Goal: Answer question/provide support: Share knowledge or assist other users

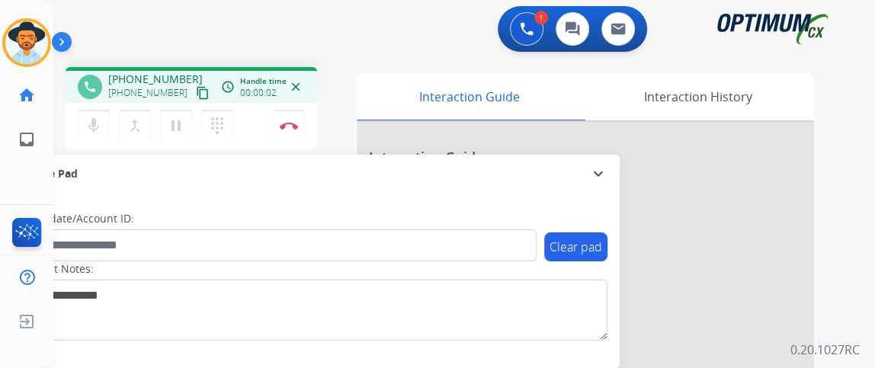
click at [196, 88] on mat-icon "content_copy" at bounding box center [203, 93] width 14 height 14
click at [300, 132] on button "Disconnect" at bounding box center [289, 126] width 32 height 32
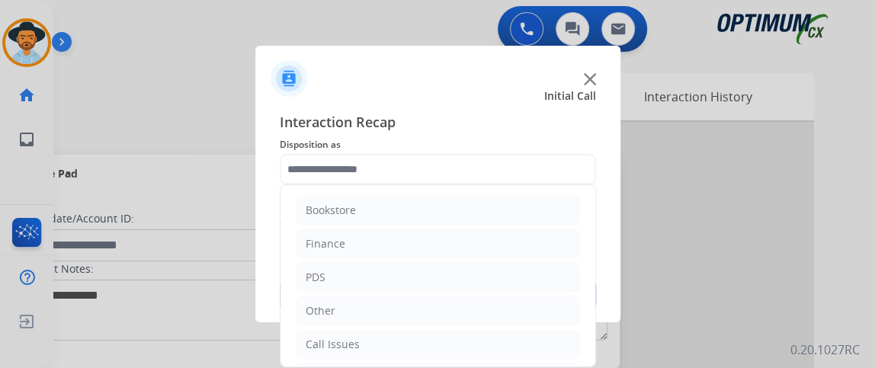
scroll to position [100, 0]
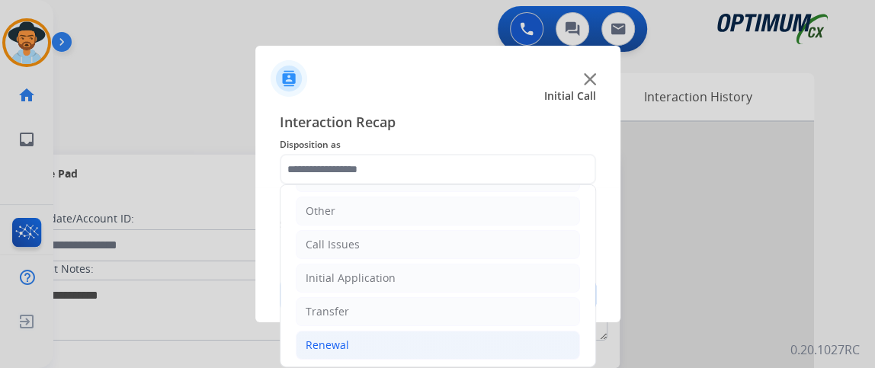
click at [406, 345] on li "Renewal" at bounding box center [438, 345] width 284 height 29
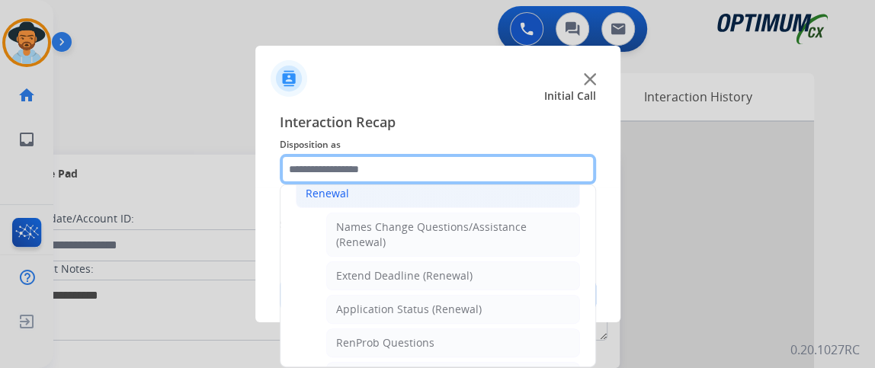
scroll to position [336, 0]
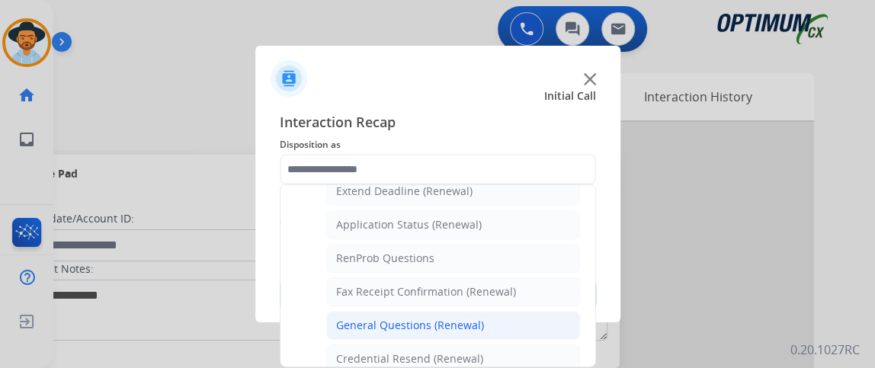
click at [516, 315] on li "General Questions (Renewal)" at bounding box center [453, 325] width 254 height 29
type input "**********"
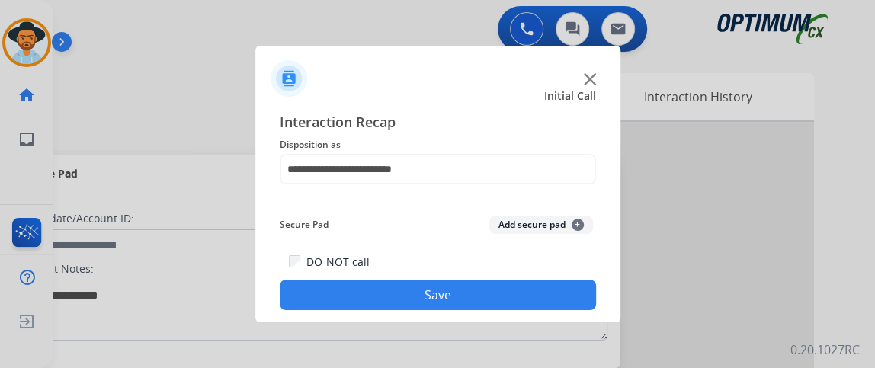
click at [513, 294] on button "Save" at bounding box center [438, 295] width 316 height 30
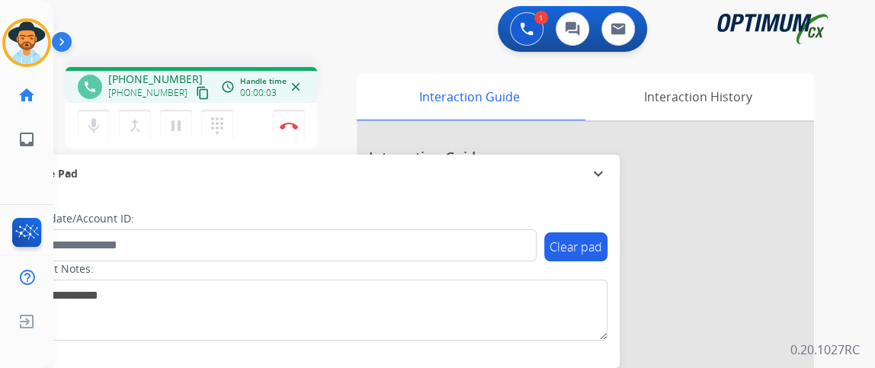
click at [196, 95] on mat-icon "content_copy" at bounding box center [203, 93] width 14 height 14
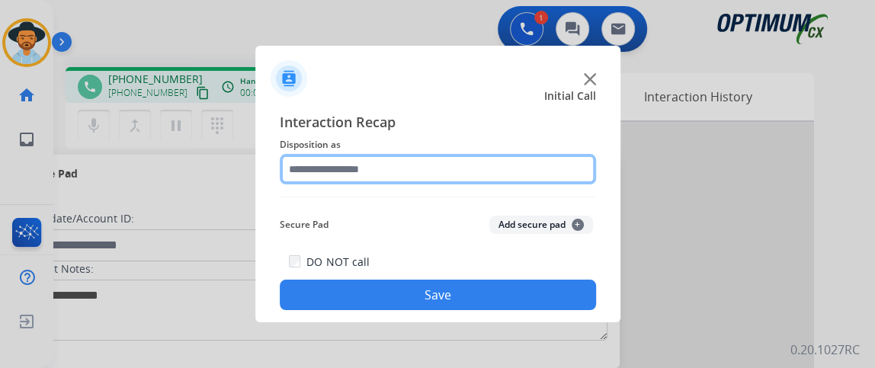
click at [487, 173] on input "text" at bounding box center [438, 169] width 316 height 30
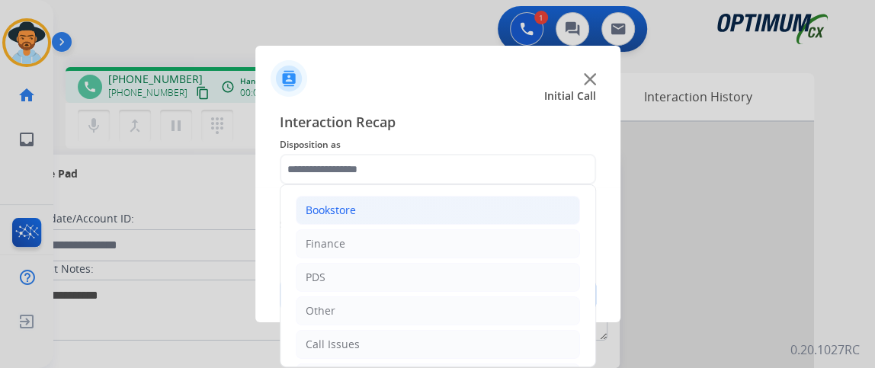
click at [486, 222] on li "Bookstore" at bounding box center [438, 210] width 284 height 29
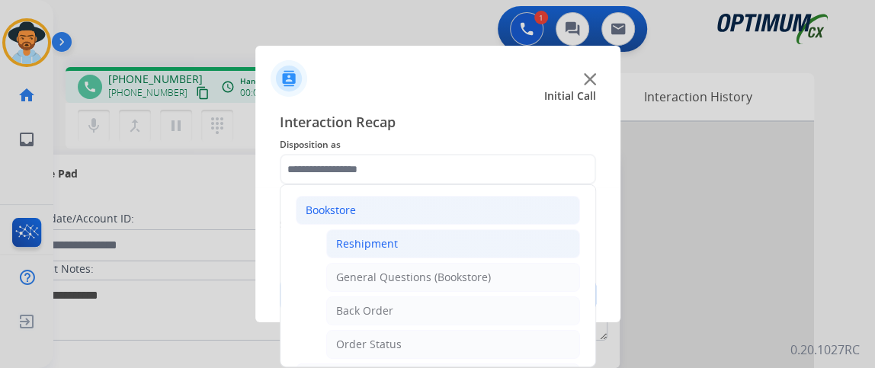
click at [485, 244] on li "Reshipment" at bounding box center [453, 243] width 254 height 29
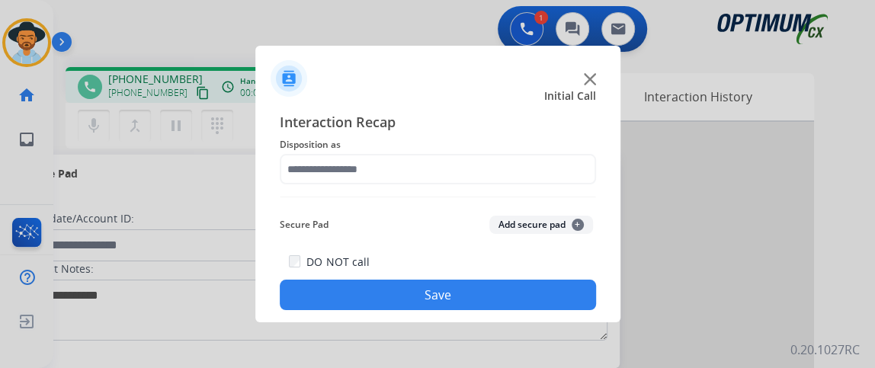
type input "**********"
click at [475, 281] on button "Save" at bounding box center [438, 295] width 316 height 30
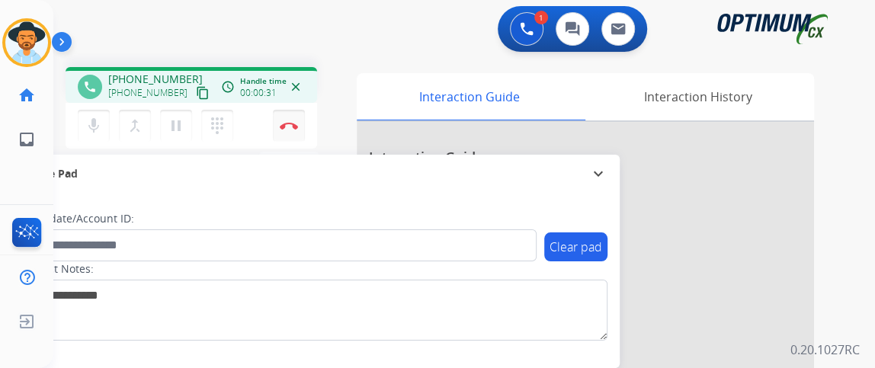
click at [292, 136] on button "Disconnect" at bounding box center [289, 126] width 32 height 32
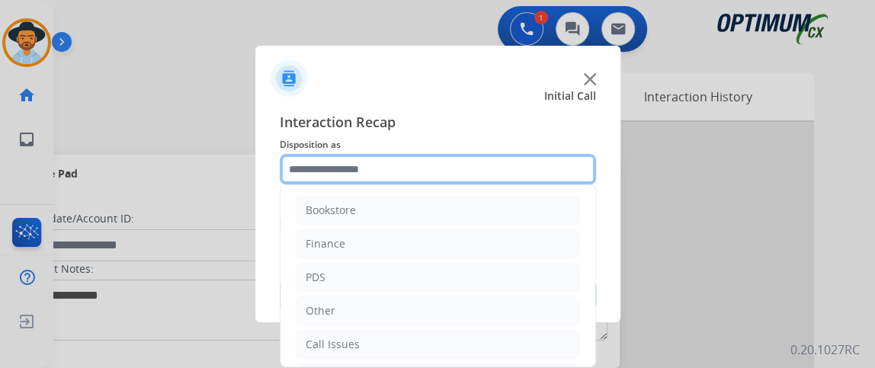
click at [426, 182] on input "text" at bounding box center [438, 169] width 316 height 30
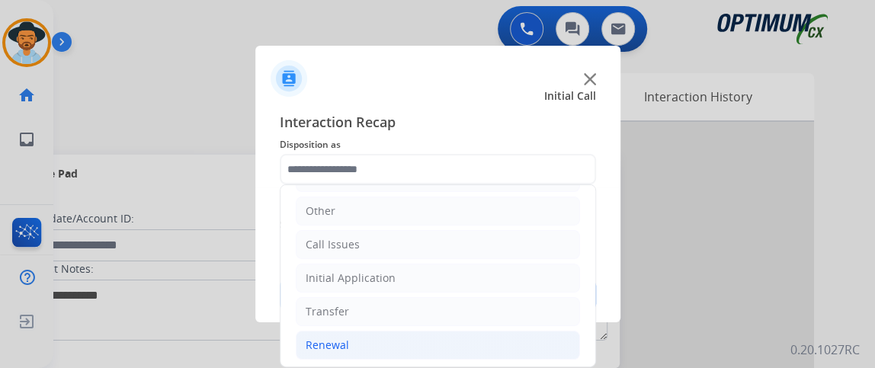
click at [518, 335] on li "Renewal" at bounding box center [438, 345] width 284 height 29
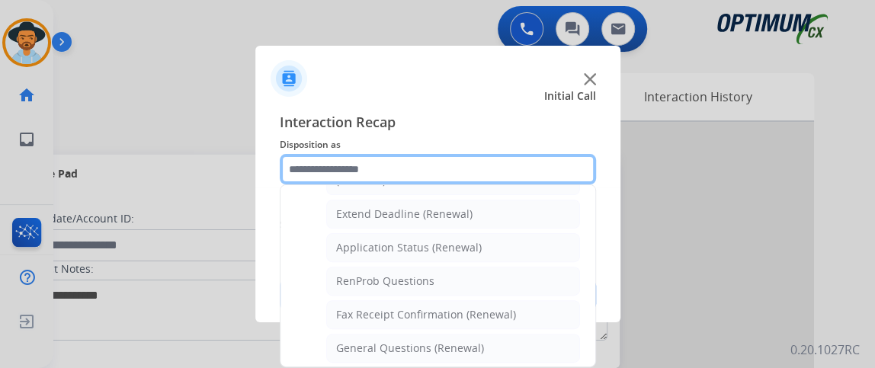
scroll to position [377, 0]
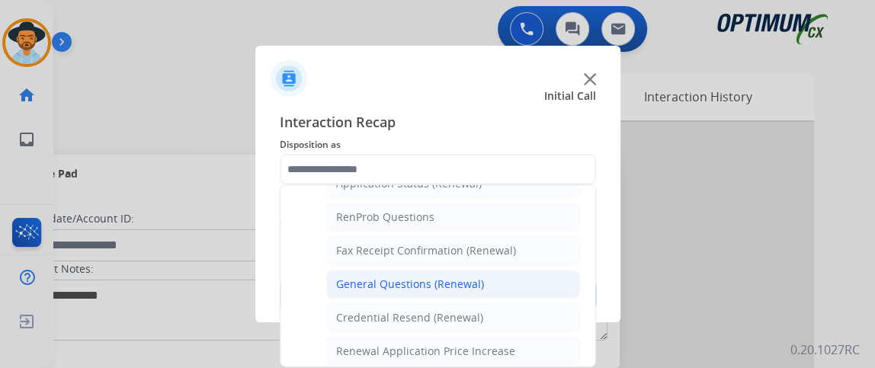
click at [542, 283] on li "General Questions (Renewal)" at bounding box center [453, 284] width 254 height 29
type input "**********"
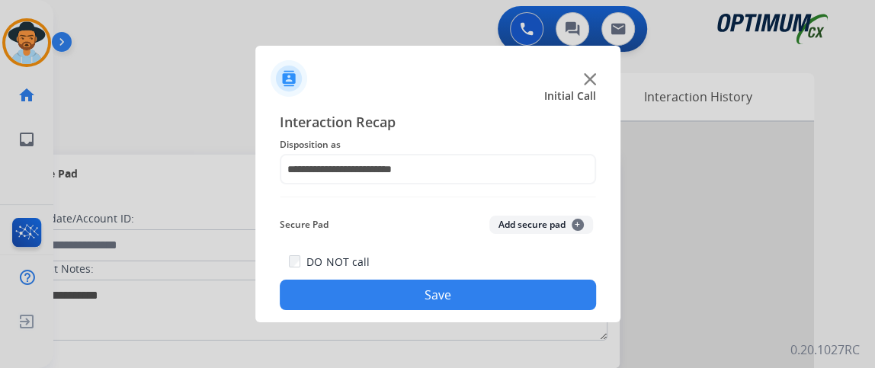
click at [528, 303] on button "Save" at bounding box center [438, 295] width 316 height 30
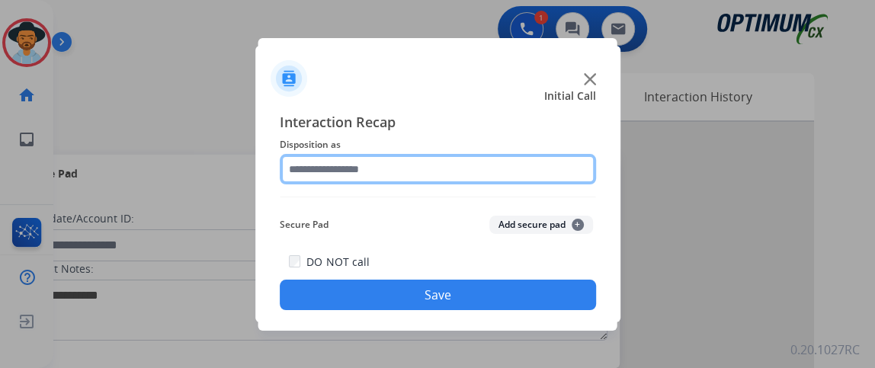
click at [401, 175] on input "text" at bounding box center [438, 169] width 316 height 30
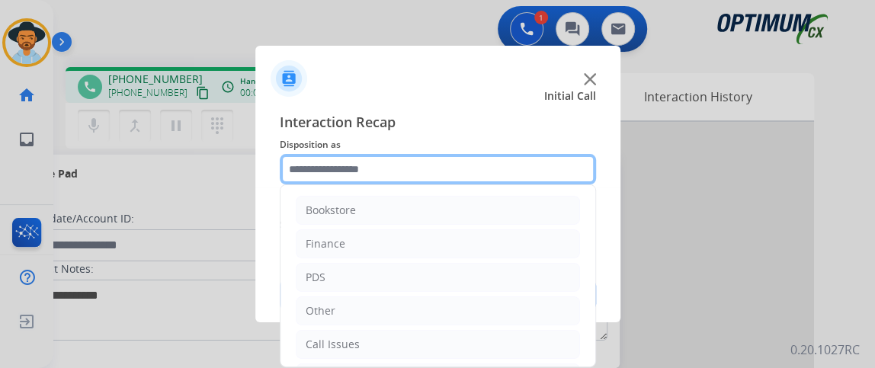
scroll to position [100, 0]
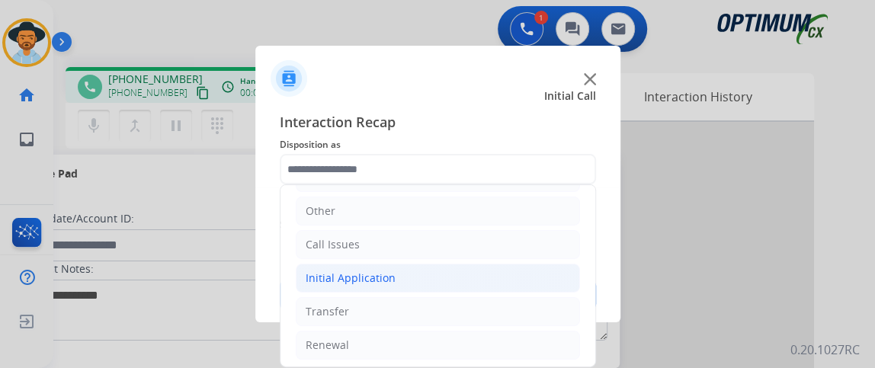
click at [424, 279] on li "Initial Application" at bounding box center [438, 278] width 284 height 29
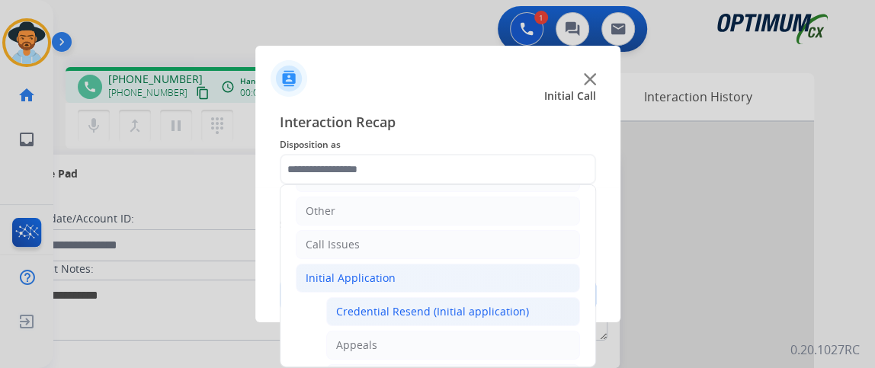
click at [426, 306] on div "Credential Resend (Initial application)" at bounding box center [432, 311] width 193 height 15
type input "**********"
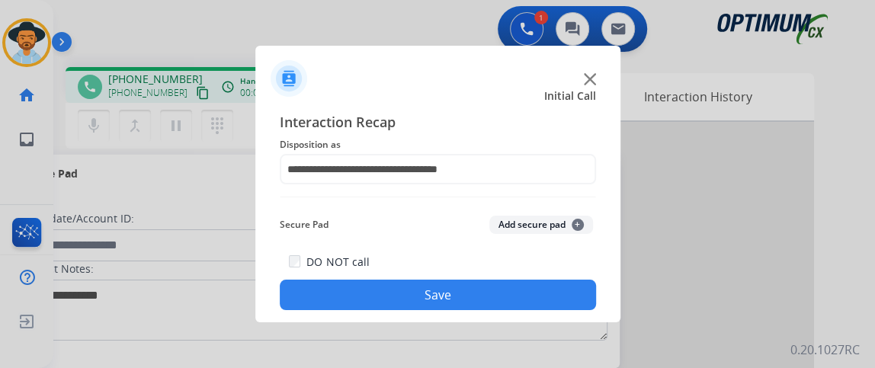
click at [425, 306] on button "Save" at bounding box center [438, 295] width 316 height 30
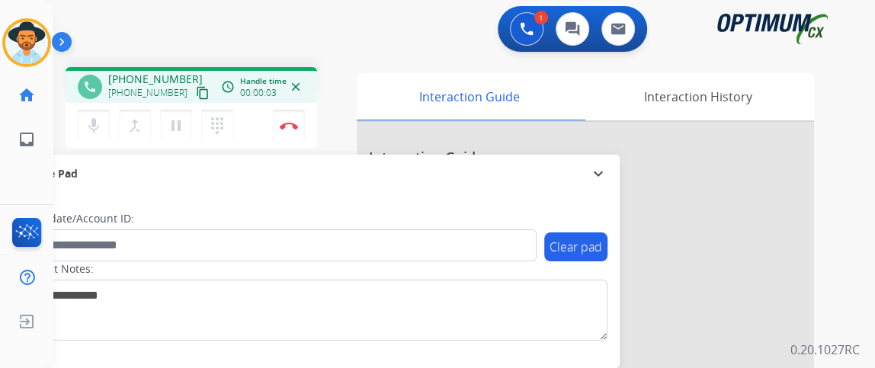
click at [194, 91] on button "content_copy" at bounding box center [203, 93] width 18 height 18
click at [85, 136] on button "mic Mute" at bounding box center [94, 126] width 32 height 32
click at [85, 136] on button "mic_off Mute" at bounding box center [94, 126] width 32 height 32
click at [284, 127] on img at bounding box center [289, 126] width 18 height 8
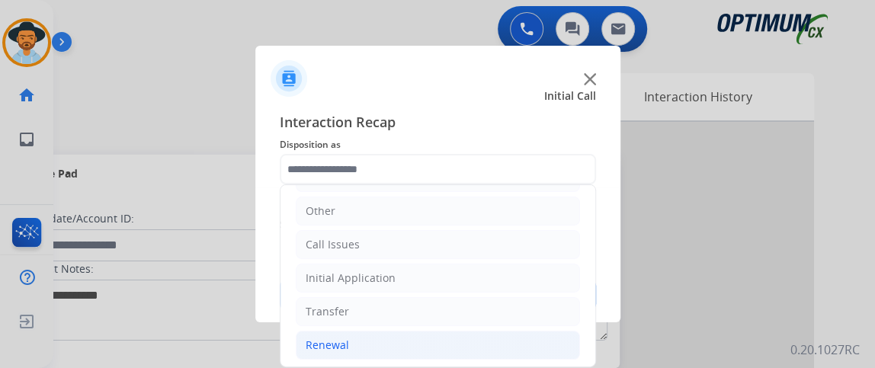
click at [451, 335] on li "Renewal" at bounding box center [438, 345] width 284 height 29
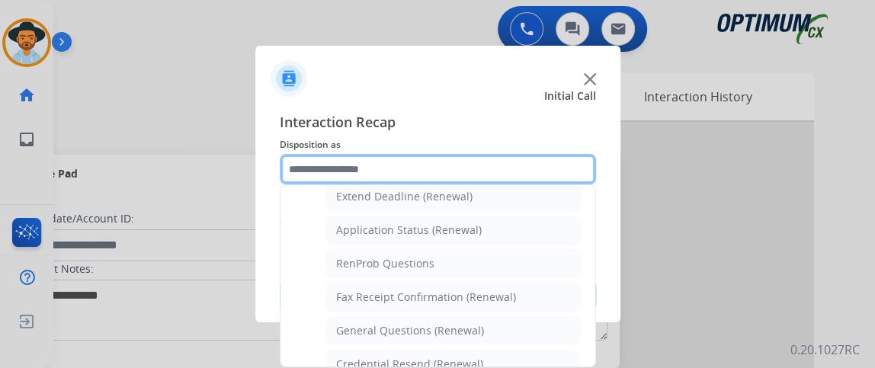
scroll to position [335, 0]
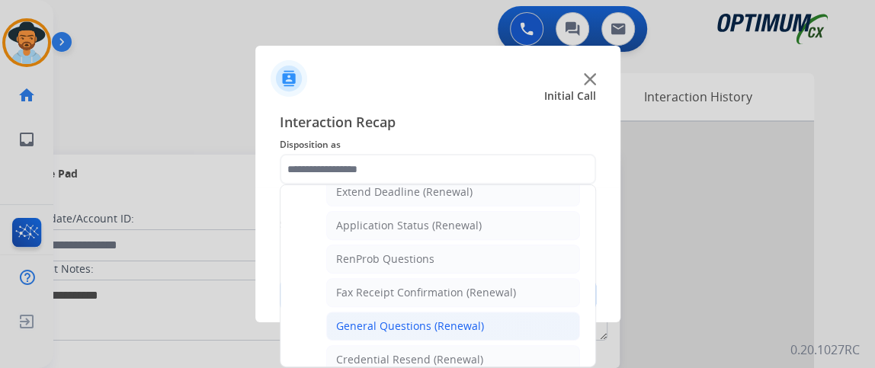
click at [530, 312] on li "General Questions (Renewal)" at bounding box center [453, 326] width 254 height 29
type input "**********"
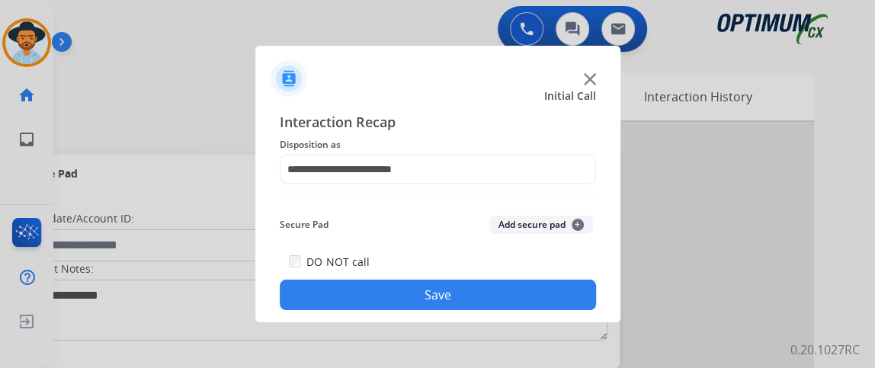
click at [524, 298] on button "Save" at bounding box center [438, 295] width 316 height 30
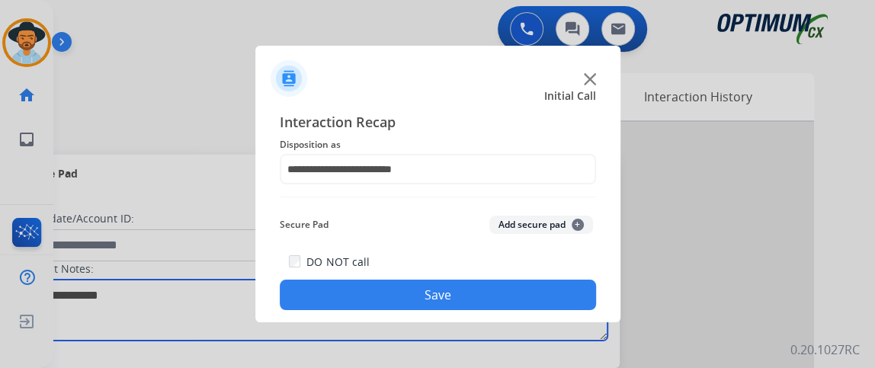
click at [524, 298] on textarea at bounding box center [313, 310] width 589 height 61
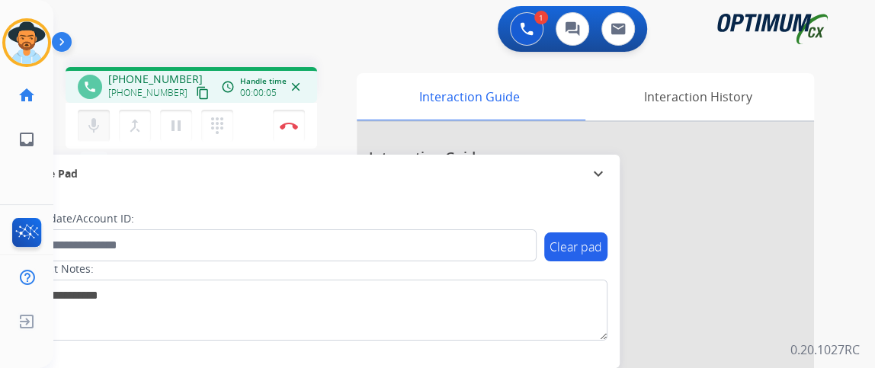
click at [94, 140] on button "mic Mute" at bounding box center [94, 126] width 32 height 32
click at [196, 92] on mat-icon "content_copy" at bounding box center [203, 93] width 14 height 14
click at [104, 120] on button "mic_off Mute" at bounding box center [94, 126] width 32 height 32
click at [104, 120] on button "mic Mute" at bounding box center [94, 126] width 32 height 32
click at [90, 125] on mat-icon "mic_off" at bounding box center [94, 126] width 18 height 18
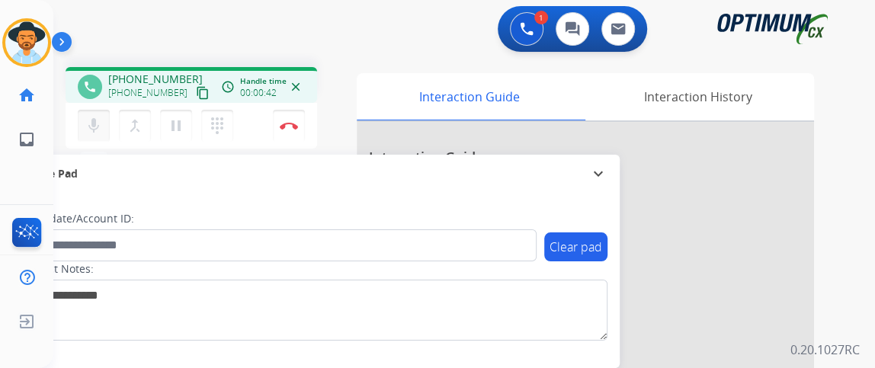
click at [90, 127] on mat-icon "mic" at bounding box center [94, 126] width 18 height 18
click at [101, 136] on button "mic_off Mute" at bounding box center [94, 126] width 32 height 32
click at [101, 136] on button "mic Mute" at bounding box center [94, 126] width 32 height 32
click at [103, 120] on button "mic_off Mute" at bounding box center [94, 126] width 32 height 32
click at [103, 120] on button "mic Mute" at bounding box center [94, 126] width 32 height 32
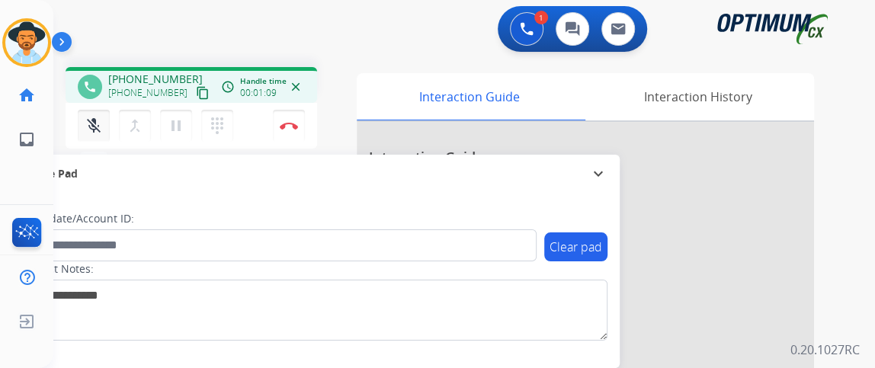
click at [90, 118] on mat-icon "mic_off" at bounding box center [94, 126] width 18 height 18
click at [90, 117] on mat-icon "mic" at bounding box center [94, 126] width 18 height 18
click at [88, 135] on button "mic_off Mute" at bounding box center [94, 126] width 32 height 32
click at [88, 135] on button "mic Mute" at bounding box center [94, 126] width 32 height 32
click at [96, 131] on mat-icon "mic_off" at bounding box center [94, 126] width 18 height 18
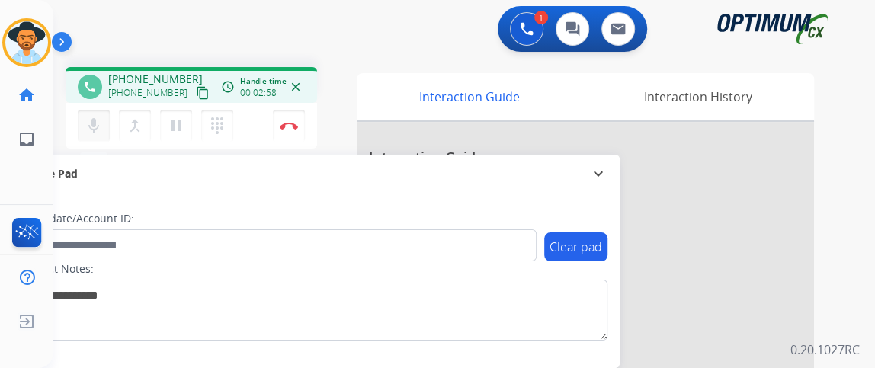
click at [85, 117] on mat-icon "mic" at bounding box center [94, 126] width 18 height 18
click at [85, 117] on mat-icon "mic_off" at bounding box center [94, 126] width 18 height 18
click at [89, 131] on mat-icon "mic" at bounding box center [94, 126] width 18 height 18
click at [89, 131] on mat-icon "mic_off" at bounding box center [94, 126] width 18 height 18
click at [107, 131] on button "mic Mute" at bounding box center [94, 126] width 32 height 32
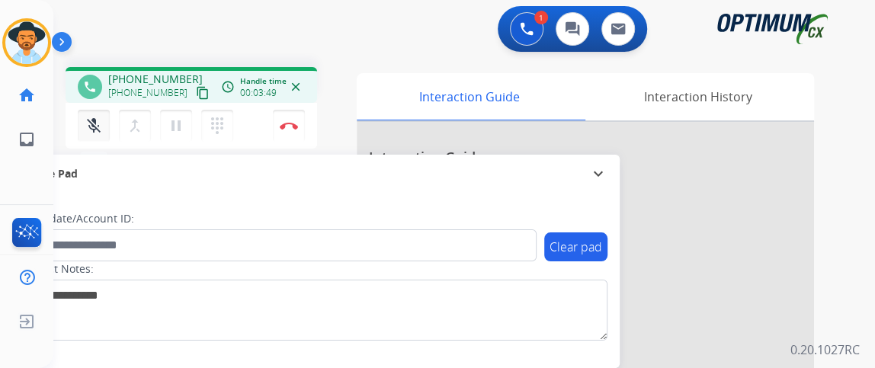
click at [107, 131] on button "mic_off Mute" at bounding box center [94, 126] width 32 height 32
click at [107, 131] on button "mic Mute" at bounding box center [94, 126] width 32 height 32
click at [107, 131] on button "mic_off Mute" at bounding box center [94, 126] width 32 height 32
click at [107, 131] on button "mic Mute" at bounding box center [94, 126] width 32 height 32
click at [107, 131] on button "mic_off Mute" at bounding box center [94, 126] width 32 height 32
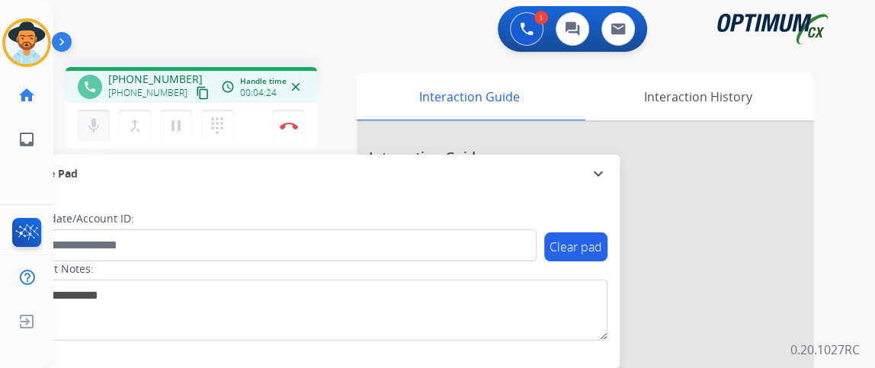
click at [108, 133] on button "mic Mute" at bounding box center [94, 126] width 32 height 32
drag, startPoint x: 108, startPoint y: 133, endPoint x: 91, endPoint y: 122, distance: 19.2
click at [91, 122] on mat-icon "mic_off" at bounding box center [94, 126] width 18 height 18
click at [88, 120] on mat-icon "mic" at bounding box center [94, 126] width 18 height 18
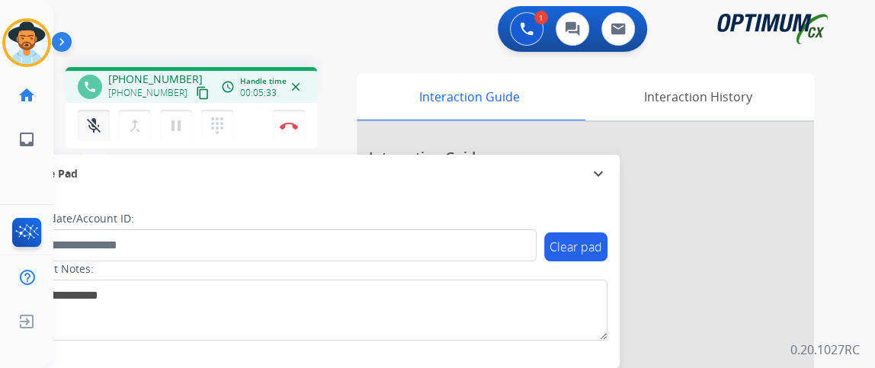
click at [86, 117] on mat-icon "mic_off" at bounding box center [94, 126] width 18 height 18
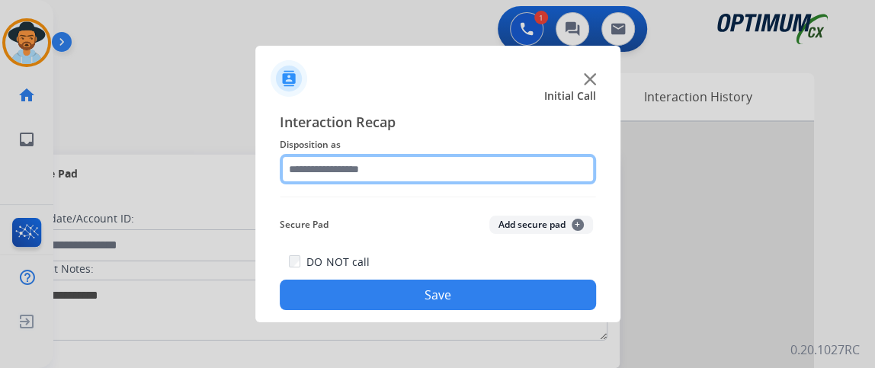
click at [414, 155] on input "text" at bounding box center [438, 169] width 316 height 30
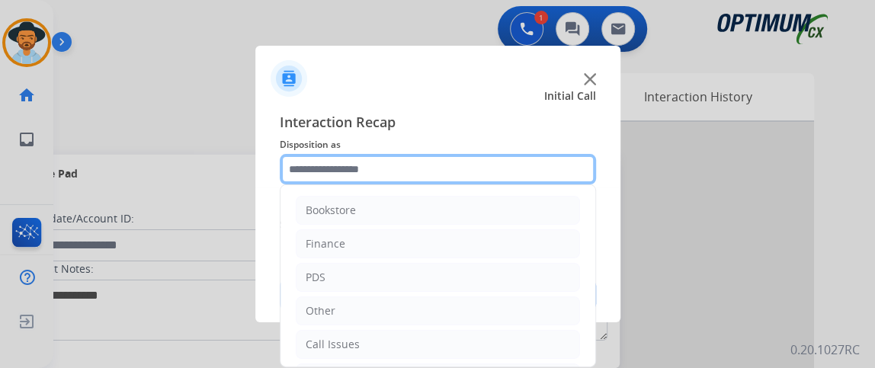
scroll to position [100, 0]
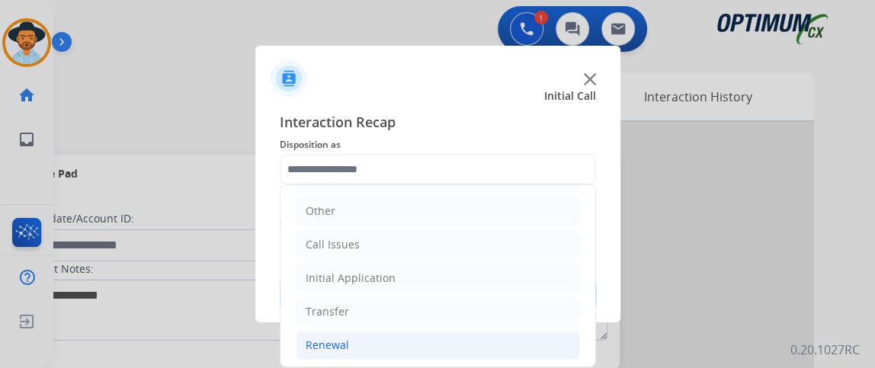
click at [483, 345] on li "Renewal" at bounding box center [438, 345] width 284 height 29
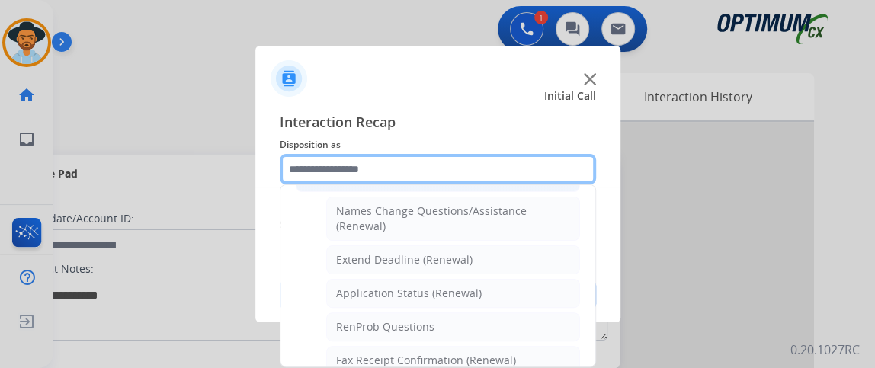
scroll to position [277, 0]
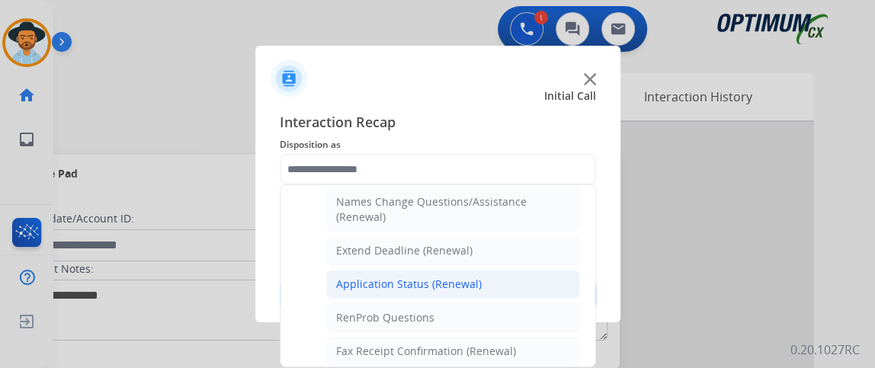
click at [550, 281] on li "Application Status (Renewal)" at bounding box center [453, 284] width 254 height 29
type input "**********"
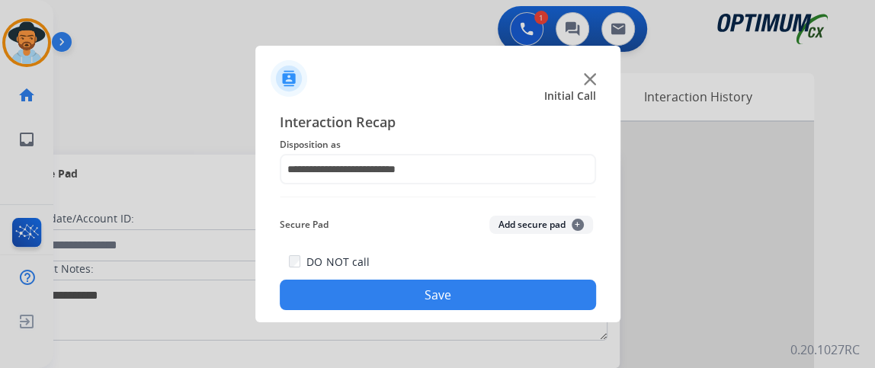
click at [521, 312] on div "**********" at bounding box center [437, 210] width 365 height 223
click at [520, 297] on button "Save" at bounding box center [438, 295] width 316 height 30
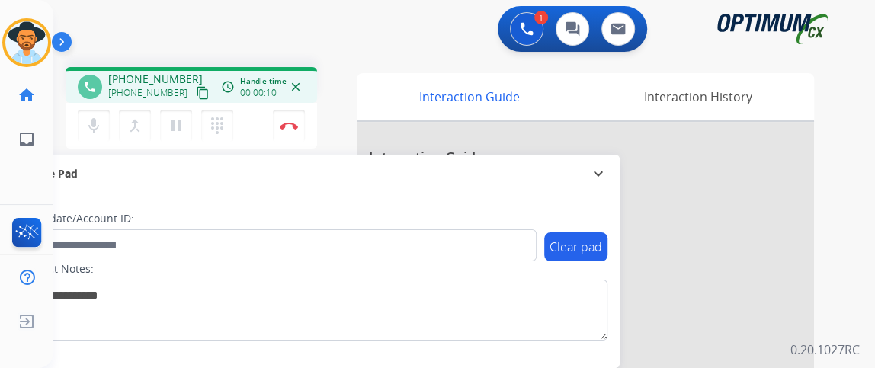
click at [196, 91] on mat-icon "content_copy" at bounding box center [203, 93] width 14 height 14
click at [101, 117] on mat-icon "mic" at bounding box center [94, 126] width 18 height 18
click at [101, 117] on mat-icon "mic_off" at bounding box center [94, 126] width 18 height 18
click at [87, 123] on mat-icon "mic" at bounding box center [94, 126] width 18 height 18
click at [88, 126] on mat-icon "mic_off" at bounding box center [94, 126] width 18 height 18
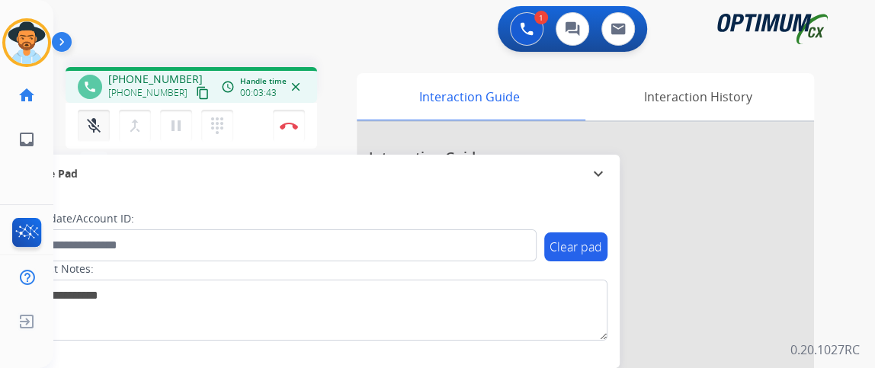
click at [88, 126] on mat-icon "mic_off" at bounding box center [94, 126] width 18 height 18
click at [277, 129] on button "Disconnect" at bounding box center [289, 126] width 32 height 32
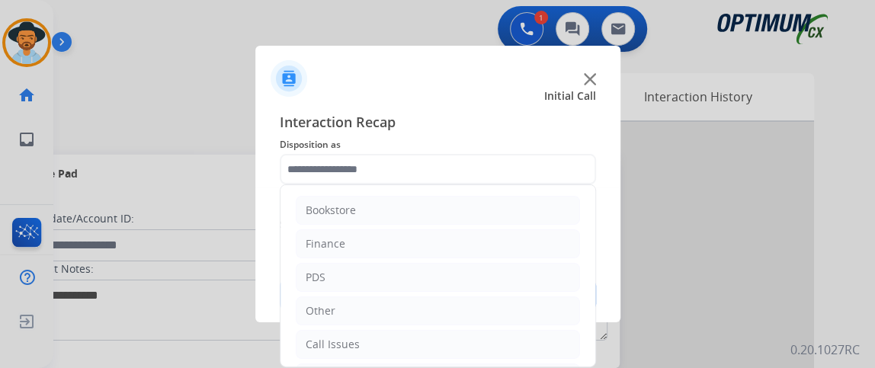
scroll to position [100, 0]
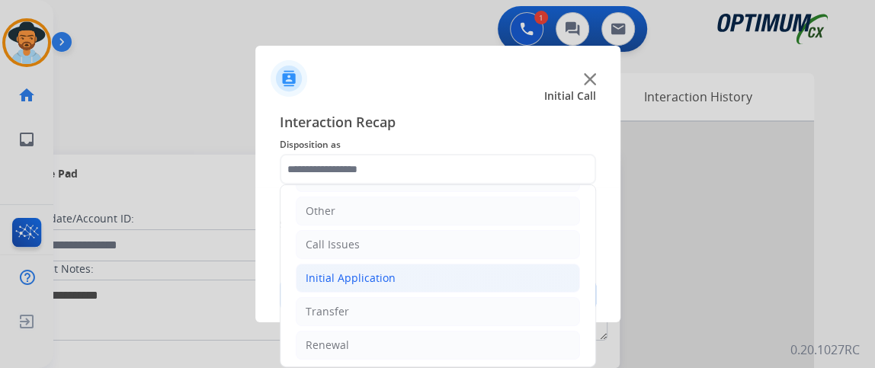
click at [496, 279] on li "Initial Application" at bounding box center [438, 278] width 284 height 29
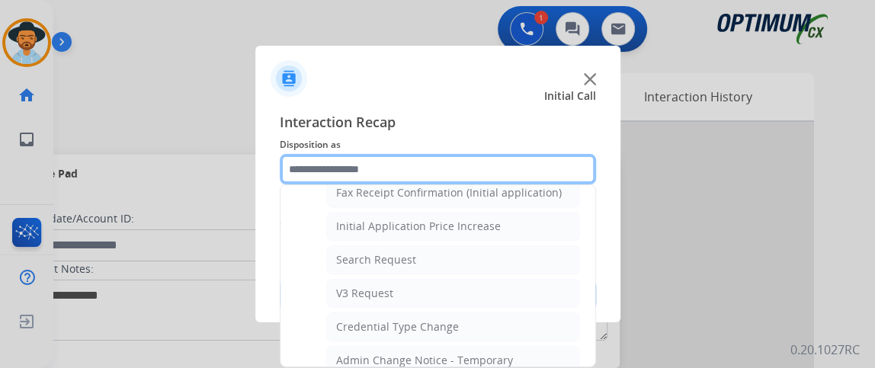
scroll to position [866, 0]
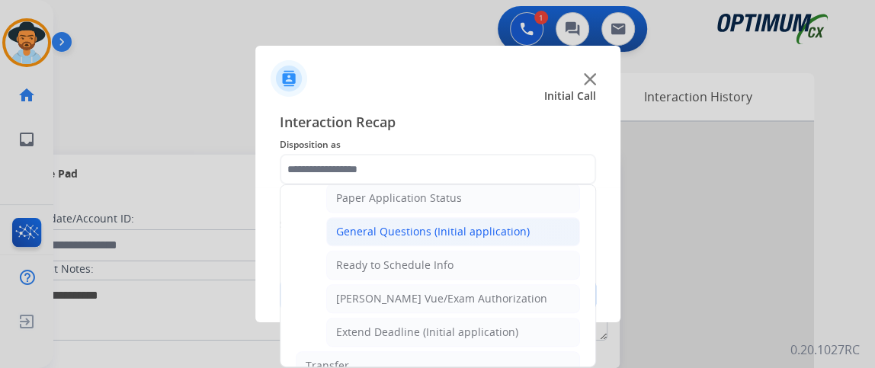
click at [495, 224] on div "General Questions (Initial application)" at bounding box center [433, 231] width 194 height 15
type input "**********"
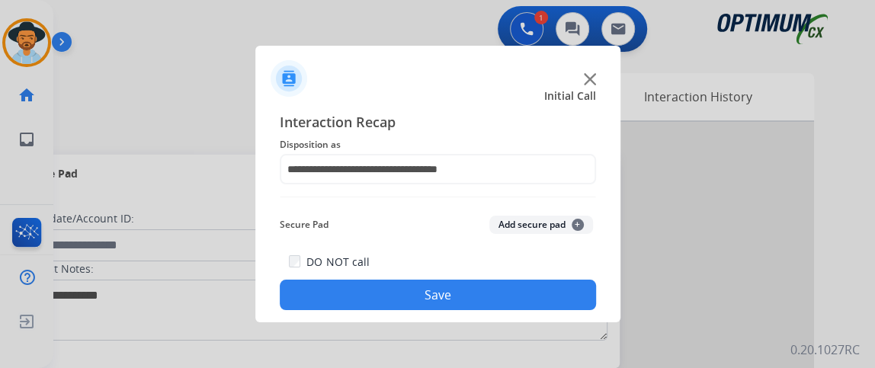
click at [463, 284] on button "Save" at bounding box center [438, 295] width 316 height 30
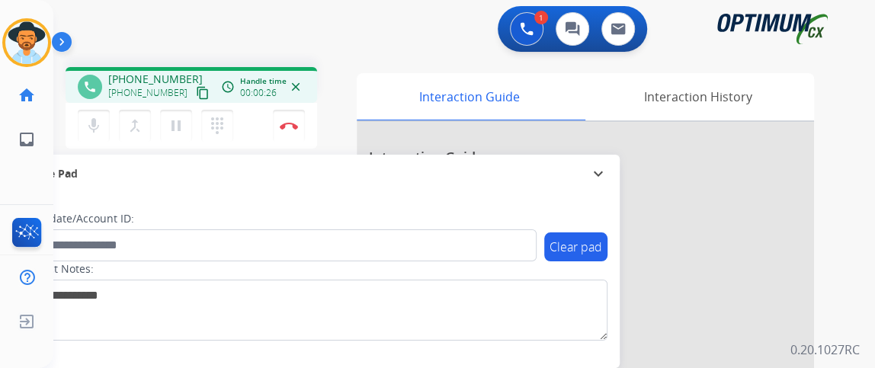
click at [196, 93] on mat-icon "content_copy" at bounding box center [203, 93] width 14 height 14
click at [92, 121] on mat-icon "mic" at bounding box center [94, 126] width 18 height 18
click at [92, 121] on mat-icon "mic_off" at bounding box center [94, 126] width 18 height 18
click at [293, 128] on img at bounding box center [289, 126] width 18 height 8
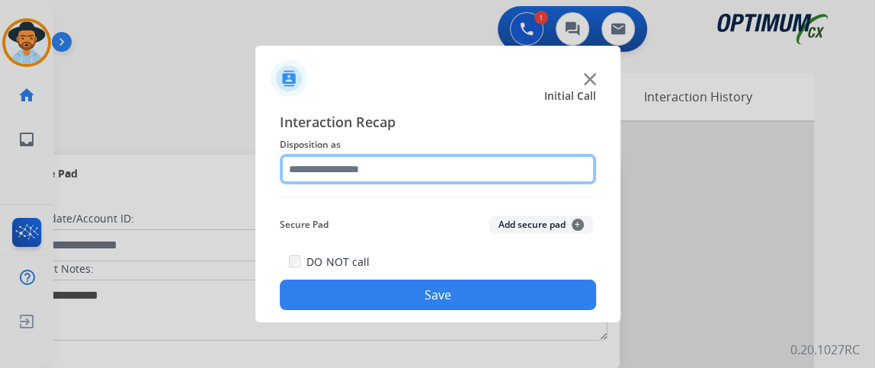
click at [393, 158] on input "text" at bounding box center [438, 169] width 316 height 30
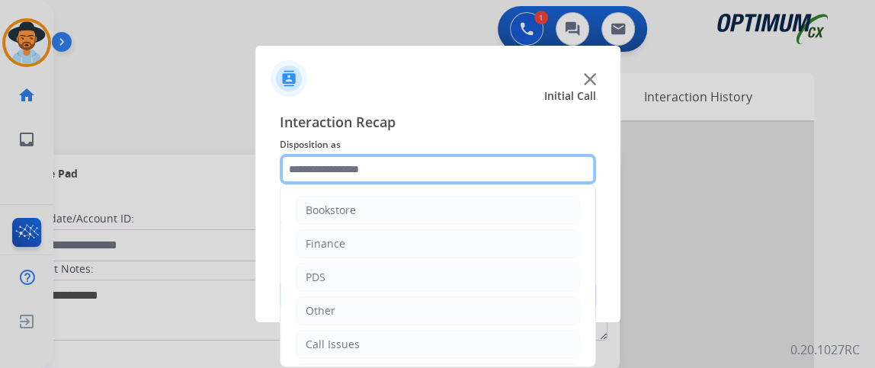
scroll to position [100, 0]
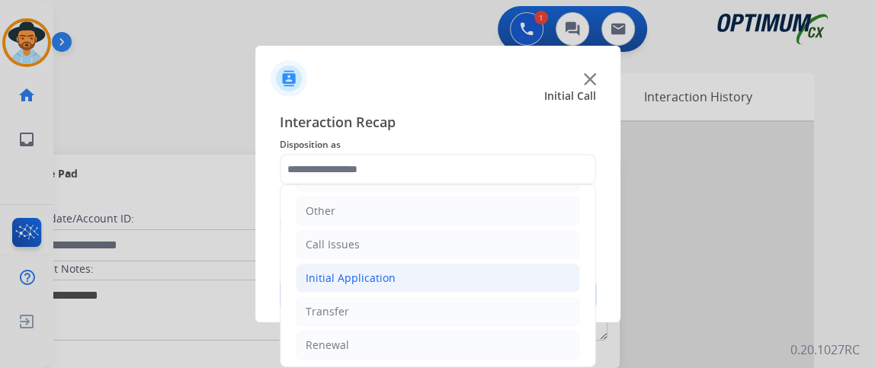
click at [535, 272] on li "Initial Application" at bounding box center [438, 278] width 284 height 29
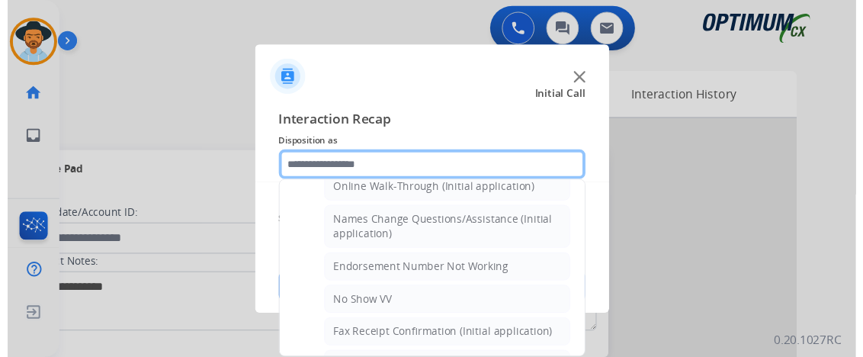
scroll to position [338, 0]
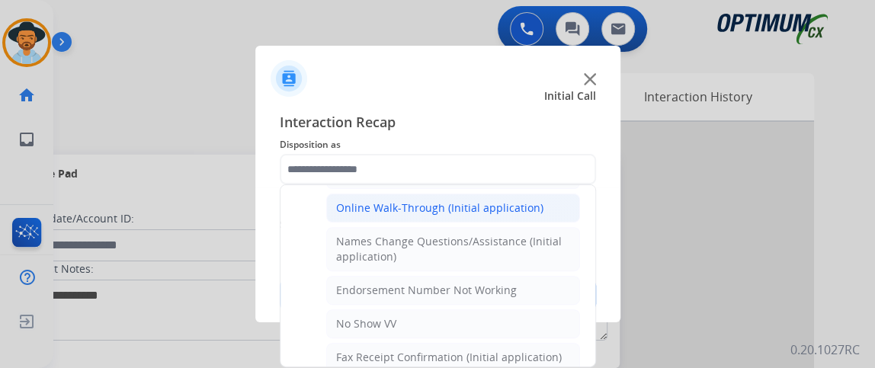
click at [524, 211] on li "Online Walk-Through (Initial application)" at bounding box center [453, 208] width 254 height 29
type input "**********"
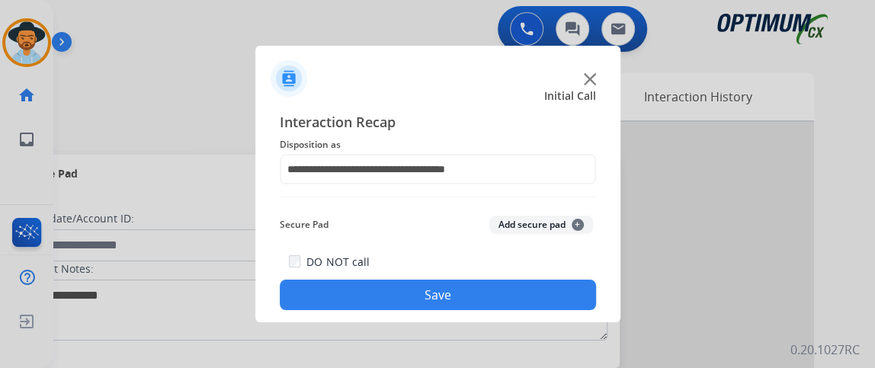
click at [471, 303] on button "Save" at bounding box center [438, 295] width 316 height 30
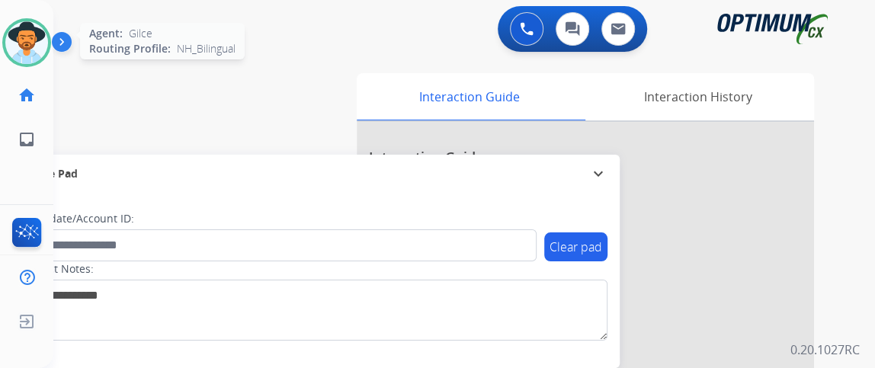
click at [25, 43] on img at bounding box center [26, 42] width 43 height 43
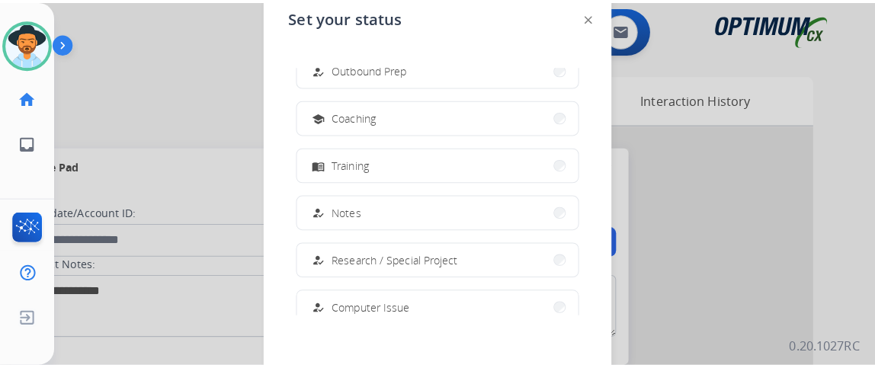
scroll to position [213, 0]
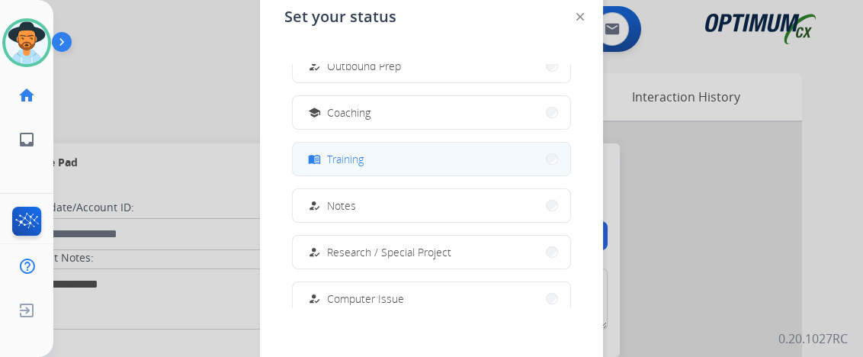
click at [498, 162] on button "menu_book Training" at bounding box center [432, 159] width 278 height 33
